Goal: Task Accomplishment & Management: Manage account settings

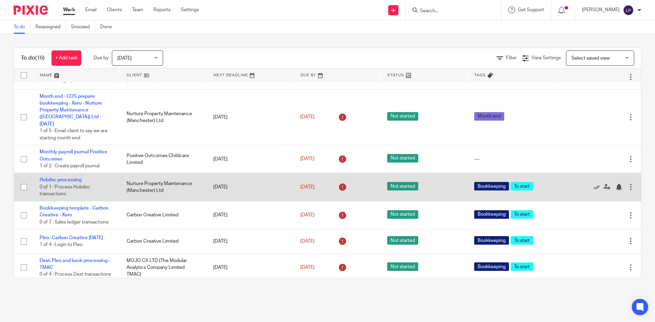
scroll to position [273, 0]
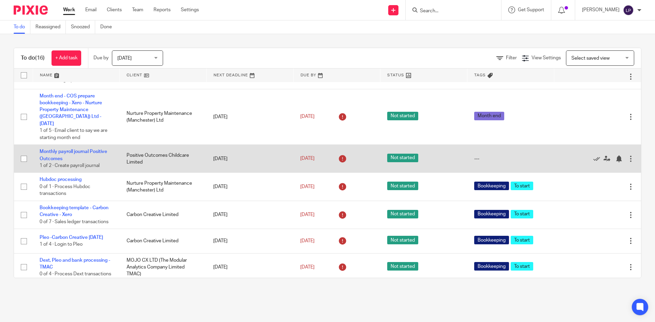
click at [57, 149] on td "Monthly payroll journal Positive Outcomes 1 of 2 · Create payroll journal" at bounding box center [76, 159] width 87 height 28
click at [56, 150] on link "Monthly payroll journal Positive Outcomes" at bounding box center [74, 155] width 68 height 12
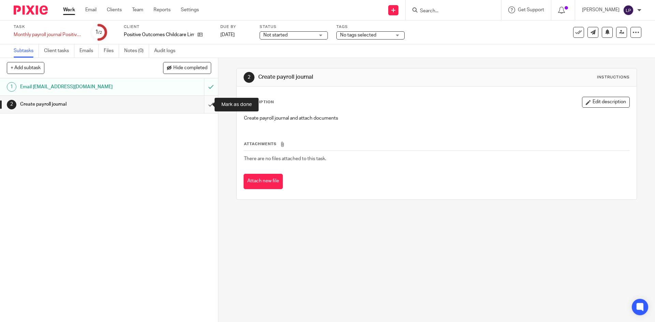
click at [204, 105] on input "submit" at bounding box center [109, 104] width 218 height 17
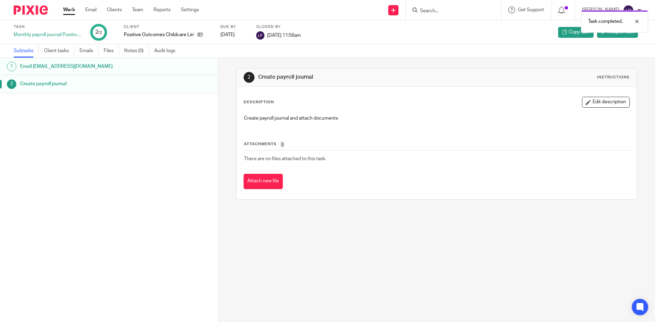
click at [72, 12] on link "Work" at bounding box center [69, 9] width 12 height 7
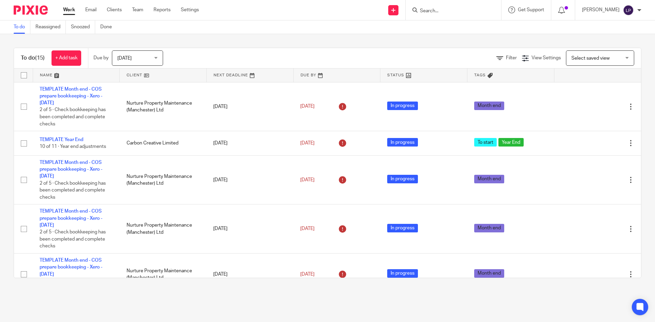
click at [634, 9] on div "Linda Parker" at bounding box center [611, 10] width 59 height 11
drag, startPoint x: 612, startPoint y: 48, endPoint x: 545, endPoint y: 29, distance: 69.5
click at [612, 49] on span "Logout" at bounding box center [609, 47] width 15 height 5
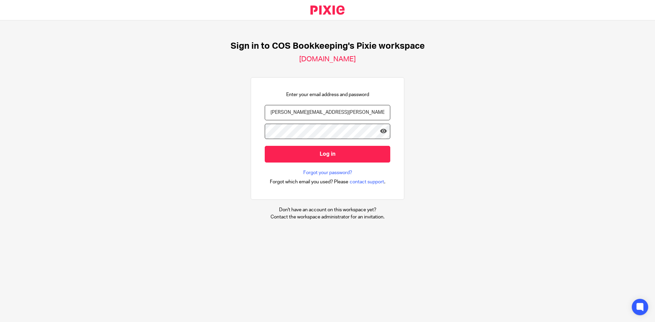
click at [297, 111] on input "[PERSON_NAME][EMAIL_ADDRESS][PERSON_NAME][DOMAIN_NAME]" at bounding box center [327, 112] width 125 height 15
type input "[EMAIL_ADDRESS][DOMAIN_NAME]"
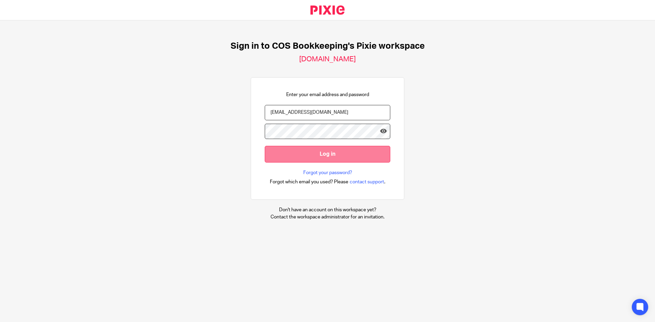
click at [297, 154] on input "Log in" at bounding box center [327, 154] width 125 height 17
